Goal: Task Accomplishment & Management: Use online tool/utility

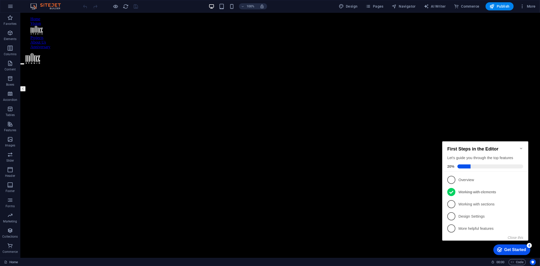
click at [41, 21] on link "Vision" at bounding box center [35, 23] width 11 height 4
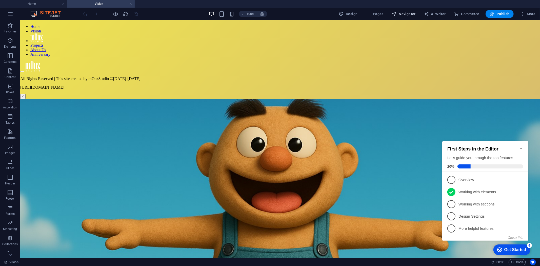
click at [401, 12] on span "Navigator" at bounding box center [404, 13] width 24 height 5
select select "16787433-en"
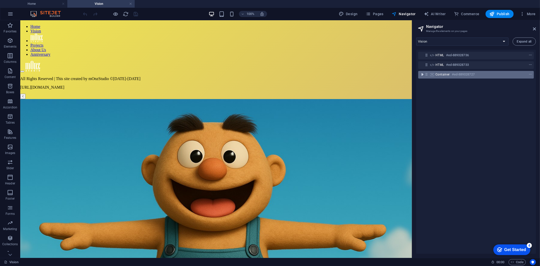
click at [423, 74] on icon "toggle-expand" at bounding box center [422, 74] width 5 height 5
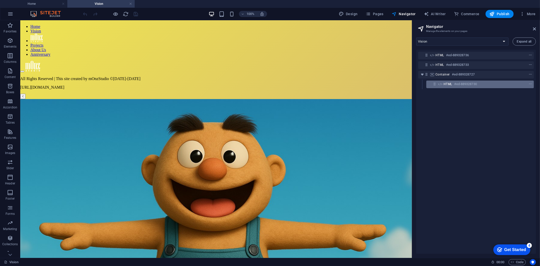
click at [455, 84] on h6 "#ed-889328730" at bounding box center [465, 84] width 23 height 6
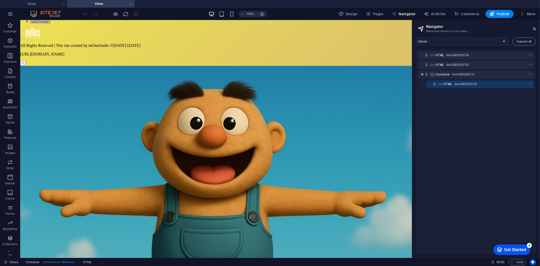
click at [455, 84] on h6 "#ed-889328730" at bounding box center [465, 84] width 23 height 6
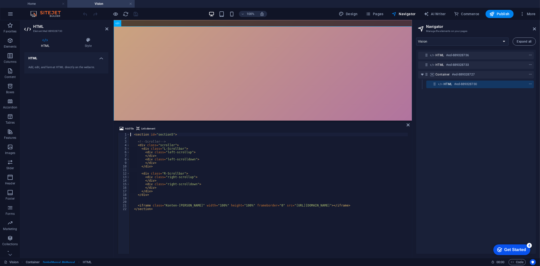
scroll to position [540, 0]
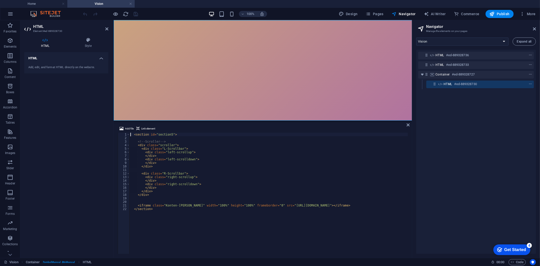
type textarea "<iframe class="Konten-[PERSON_NAME]" width="100%" height="100%" frameborder="0"…"
drag, startPoint x: 265, startPoint y: 205, endPoint x: 355, endPoint y: 205, distance: 90.4
click at [355, 205] on div "< section id = "section5" > <!-- Scroller --> < div class = "scroller" > < div …" at bounding box center [268, 197] width 279 height 128
click at [41, 5] on h4 "Home" at bounding box center [33, 4] width 67 height 6
select select "16787430-en"
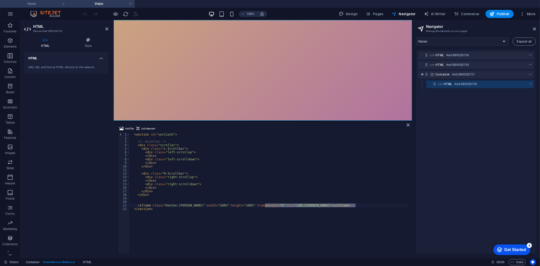
scroll to position [0, 0]
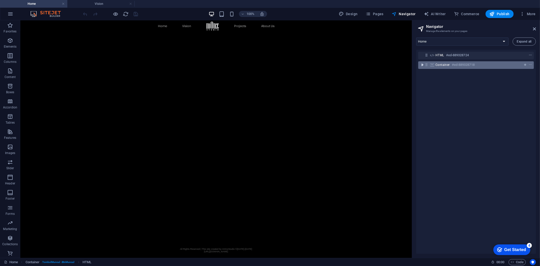
click at [423, 65] on icon "toggle-expand" at bounding box center [422, 64] width 5 height 5
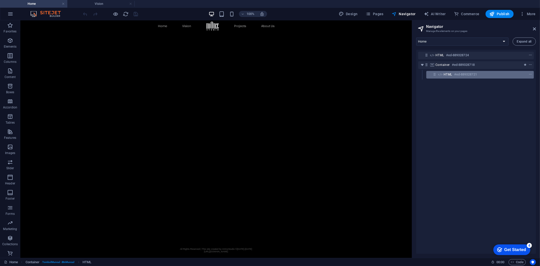
click at [460, 73] on h6 "#ed-889328721" at bounding box center [465, 74] width 23 height 6
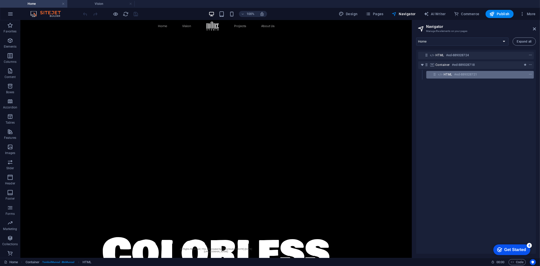
click at [460, 73] on h6 "#ed-889328721" at bounding box center [465, 74] width 23 height 6
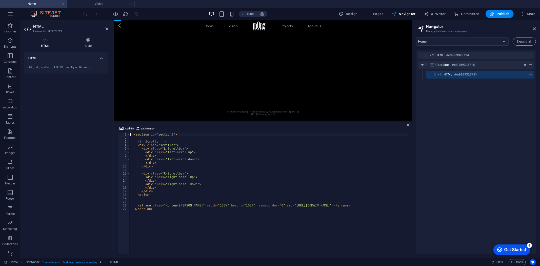
scroll to position [540, 0]
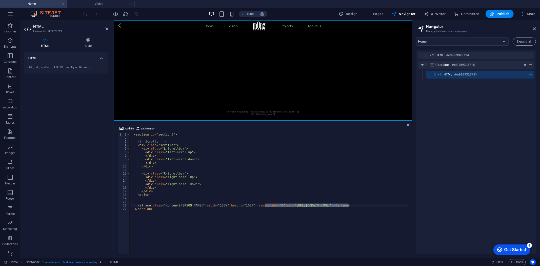
drag, startPoint x: 265, startPoint y: 205, endPoint x: 349, endPoint y: 205, distance: 83.1
click at [349, 205] on div "< section id = "section5" > <!-- Scroller --> < div class = "scroller" > < div …" at bounding box center [268, 197] width 279 height 128
paste textarea "3DBlankTrans/3DBlankTrans"
click at [343, 175] on div "< section id = "section5" > <!-- Scroller --> < div class = "scroller" > < div …" at bounding box center [268, 197] width 279 height 128
type textarea "<div class="R-Scrollbar">"
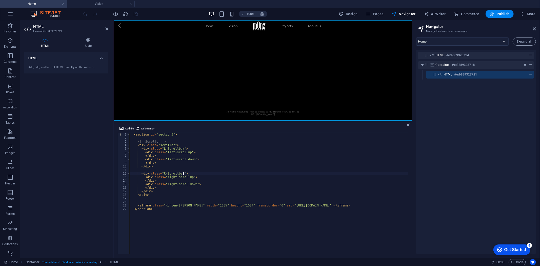
click at [155, 11] on div "100% Design Pages Navigator AI Writer Commerce Publish More" at bounding box center [310, 14] width 456 height 8
click at [136, 13] on icon "save" at bounding box center [136, 14] width 6 height 6
